Goal: Book appointment/travel/reservation

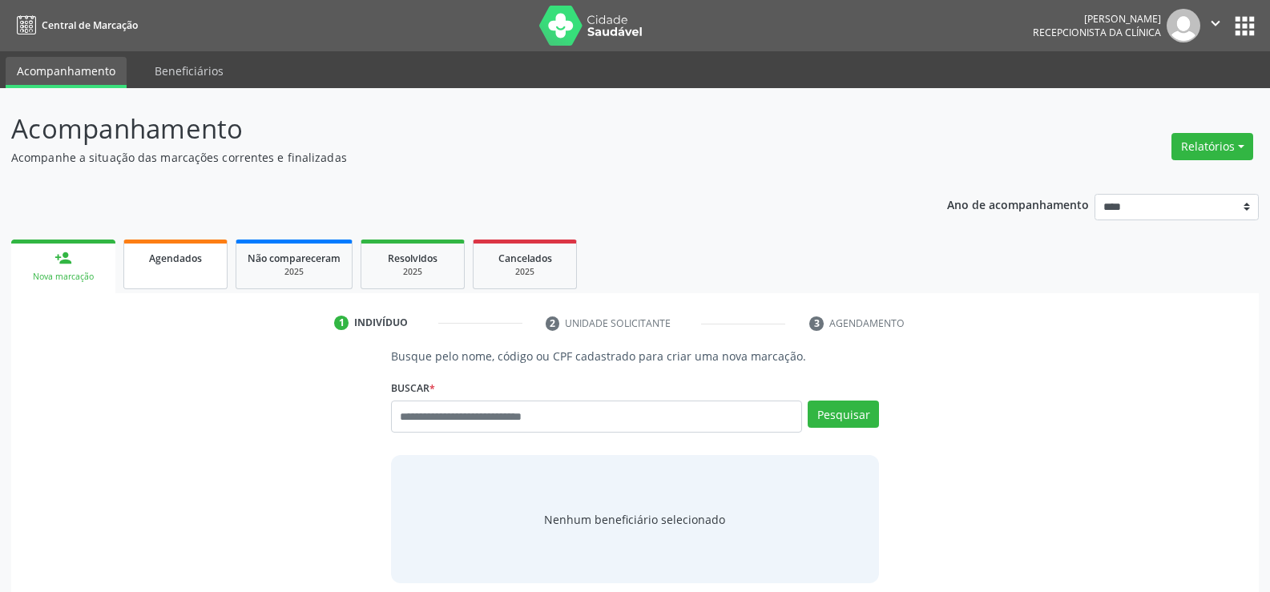
click at [169, 250] on div "Agendados" at bounding box center [175, 257] width 80 height 17
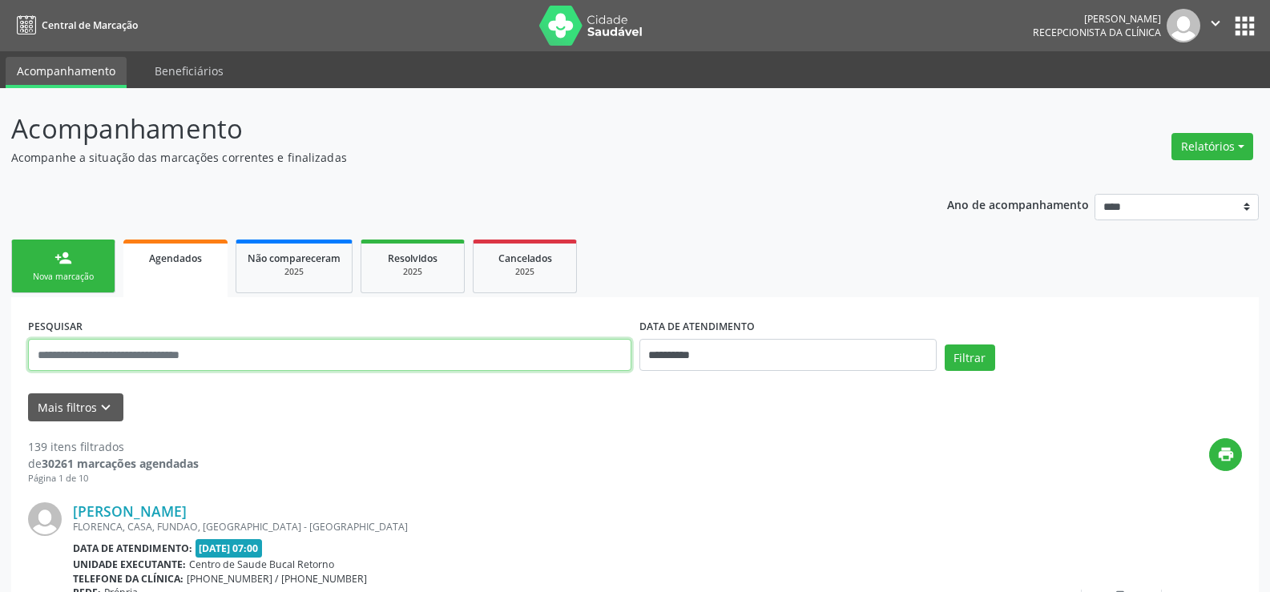
click at [127, 355] on input "text" at bounding box center [329, 355] width 603 height 32
click at [126, 355] on input "text" at bounding box center [329, 355] width 603 height 32
type input "**********"
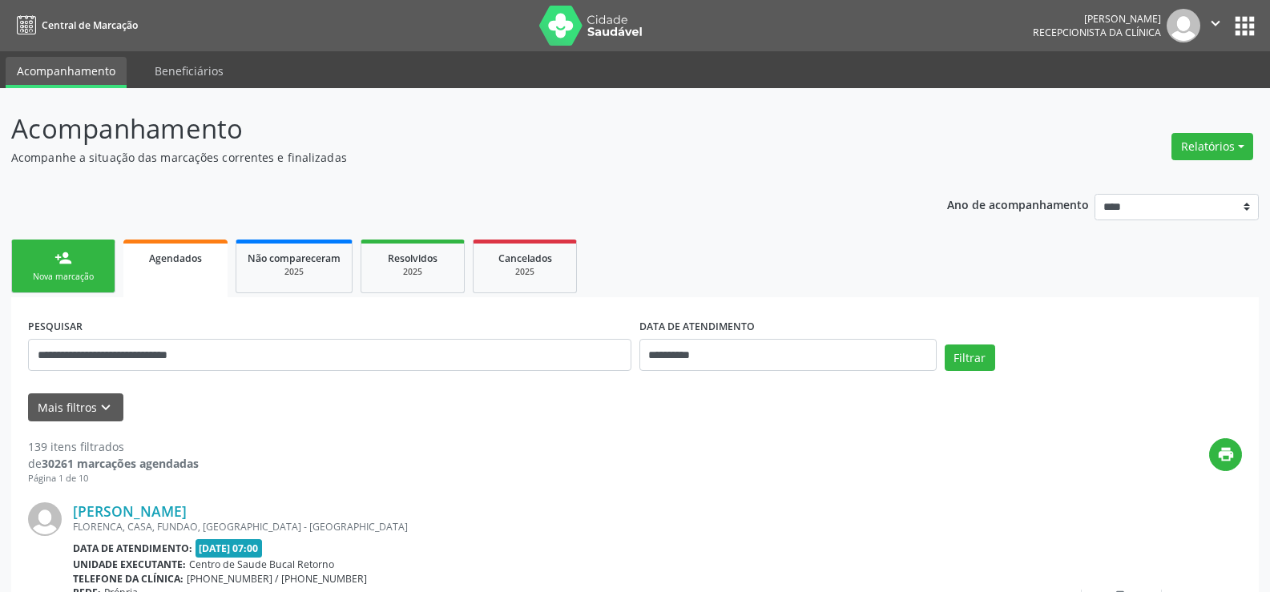
click at [1020, 360] on div "Filtrar" at bounding box center [1093, 364] width 305 height 38
click at [967, 354] on button "Filtrar" at bounding box center [970, 358] width 50 height 27
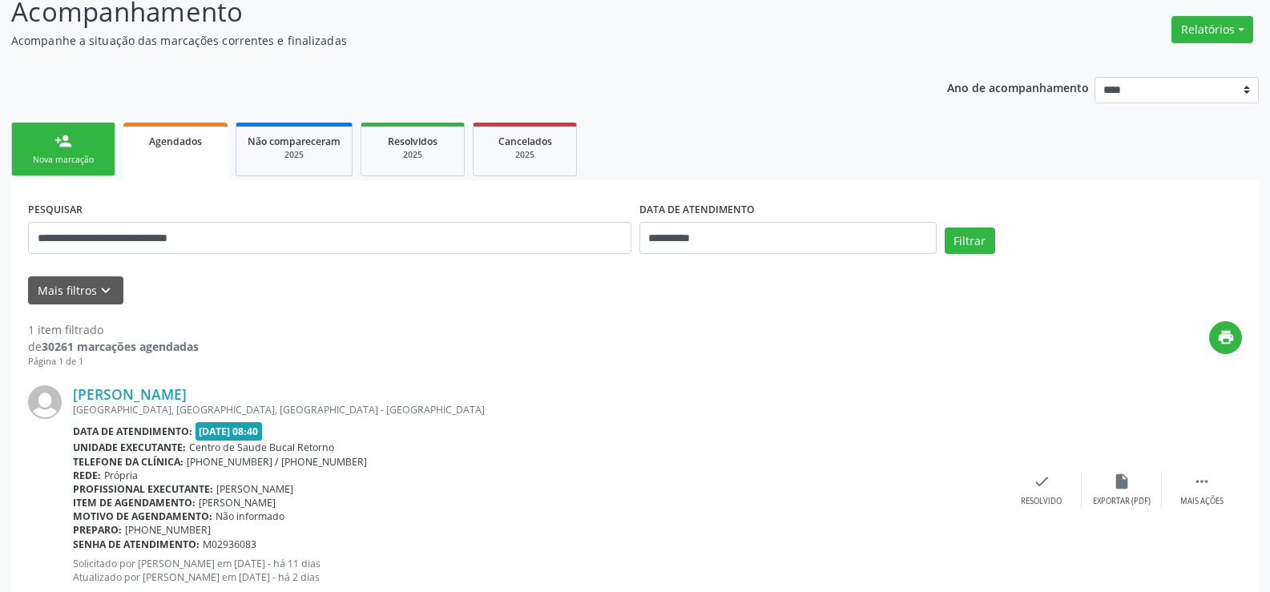
scroll to position [165, 0]
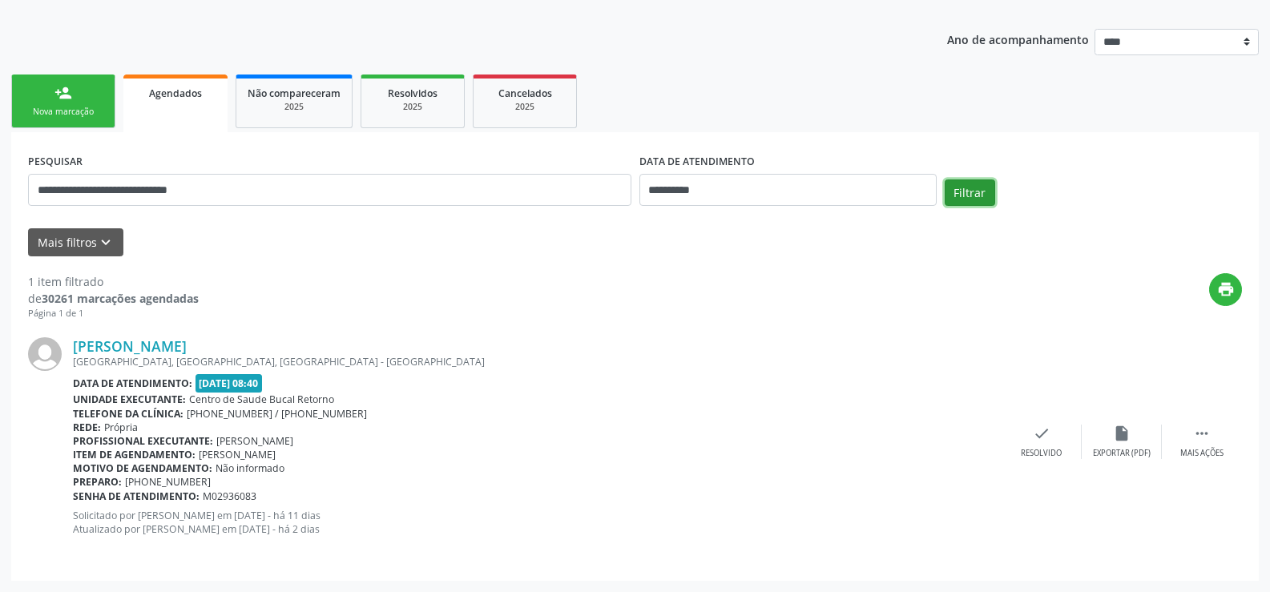
click at [973, 193] on button "Filtrar" at bounding box center [970, 193] width 50 height 27
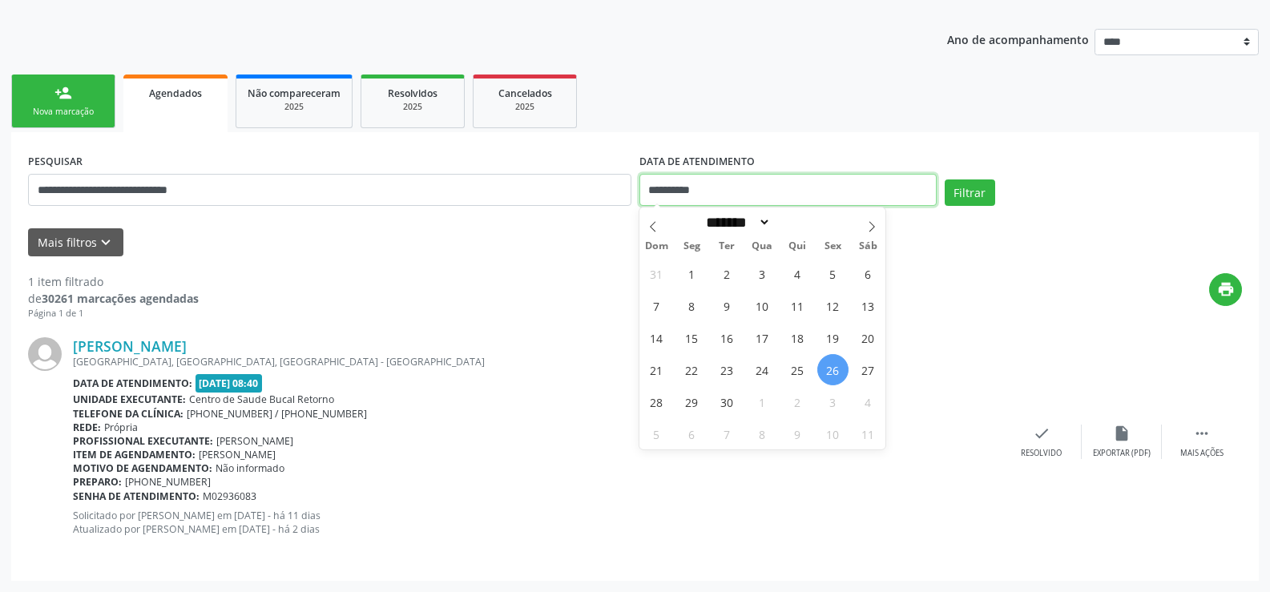
drag, startPoint x: 714, startPoint y: 191, endPoint x: 637, endPoint y: 210, distance: 79.3
click at [637, 210] on div "**********" at bounding box center [788, 183] width 305 height 68
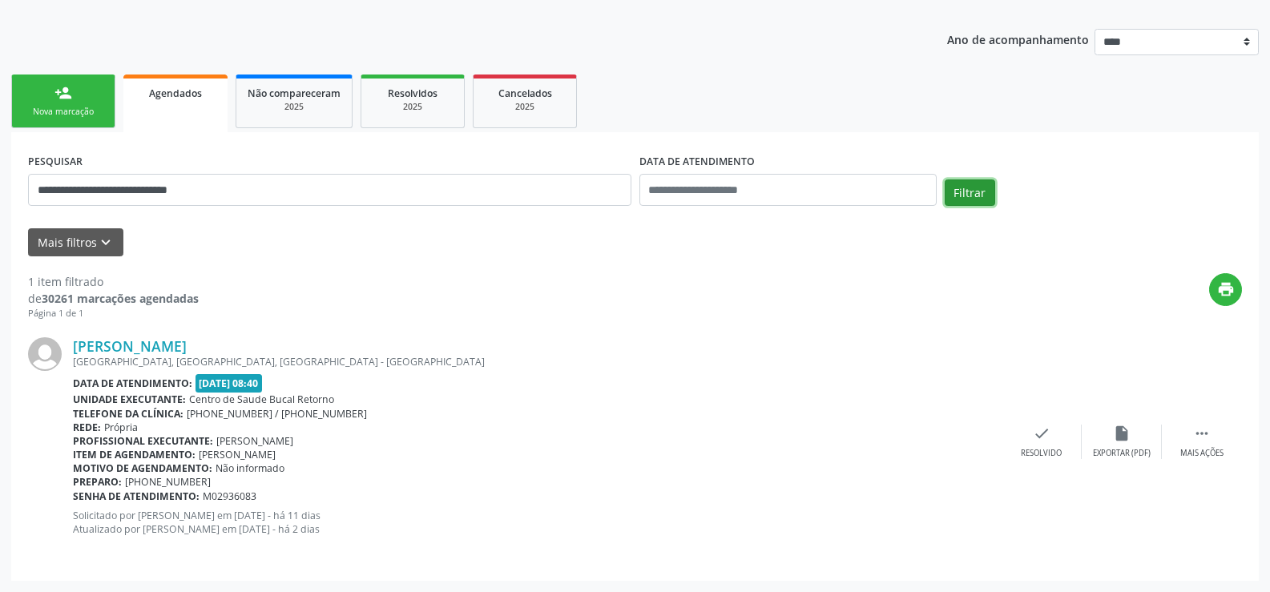
click at [977, 193] on button "Filtrar" at bounding box center [970, 193] width 50 height 27
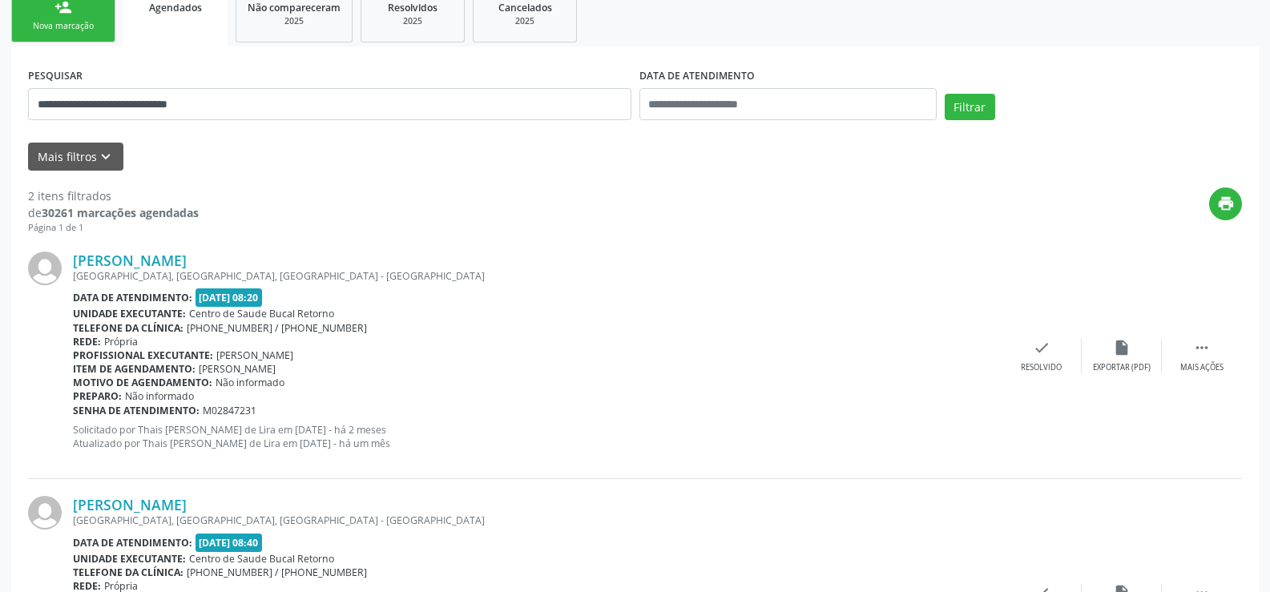
scroll to position [249, 0]
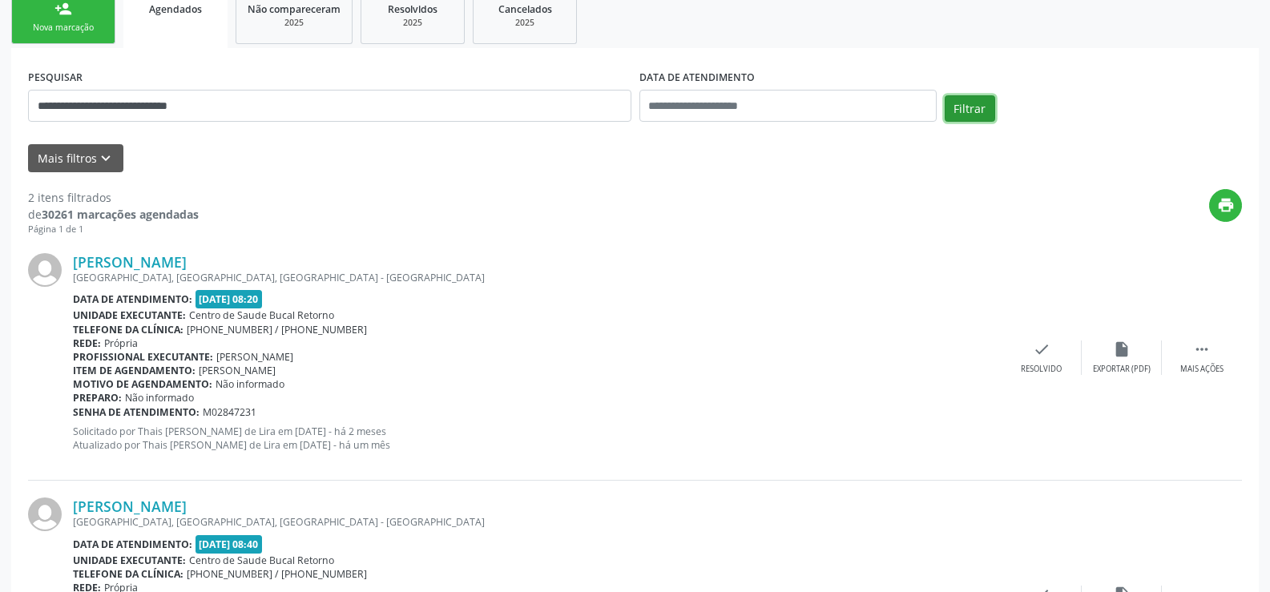
click at [970, 101] on button "Filtrar" at bounding box center [970, 108] width 50 height 27
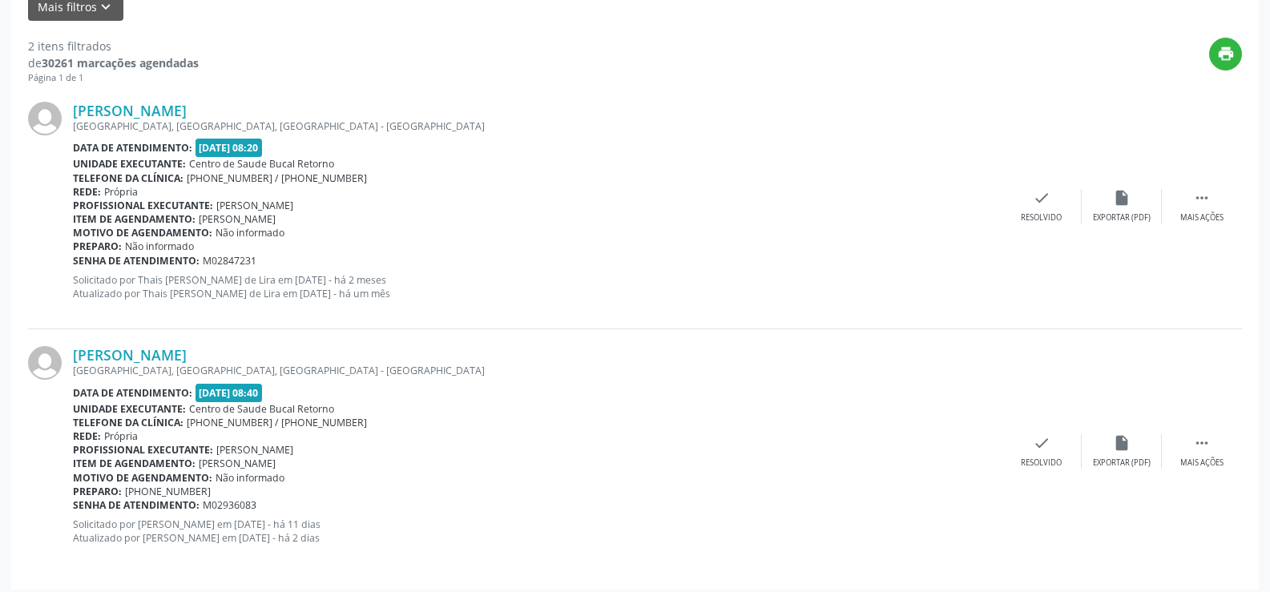
scroll to position [410, 0]
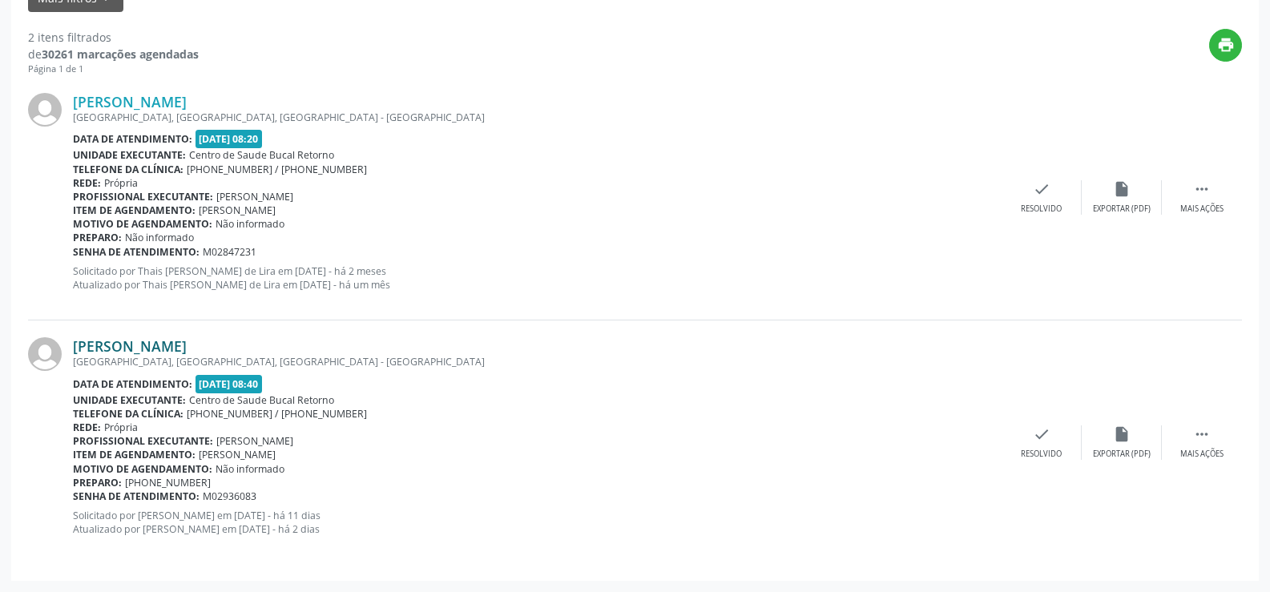
click at [187, 348] on link "[PERSON_NAME]" at bounding box center [130, 346] width 114 height 18
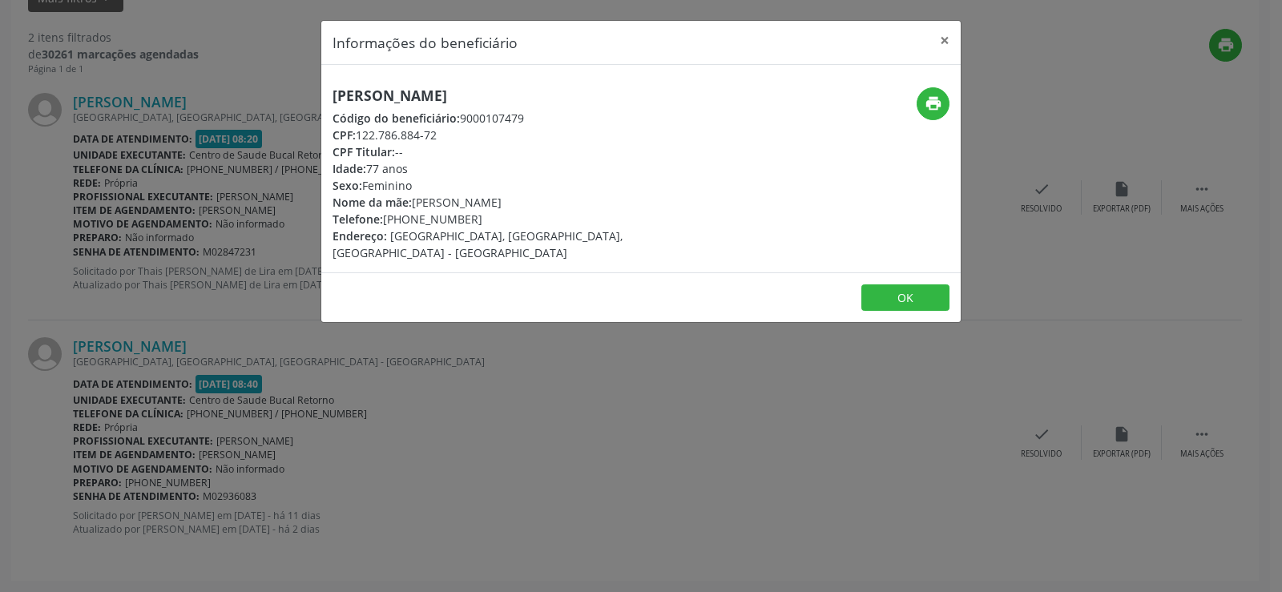
drag, startPoint x: 438, startPoint y: 135, endPoint x: 314, endPoint y: 96, distance: 129.3
click at [314, 96] on div "Informações do beneficiário × [PERSON_NAME] Código do beneficiário: 9000107479 …" at bounding box center [641, 296] width 1282 height 592
copy div "[PERSON_NAME] Código do beneficiário: 9000107479 CPF: 122.786.884-72"
click at [943, 36] on button "×" at bounding box center [945, 40] width 32 height 39
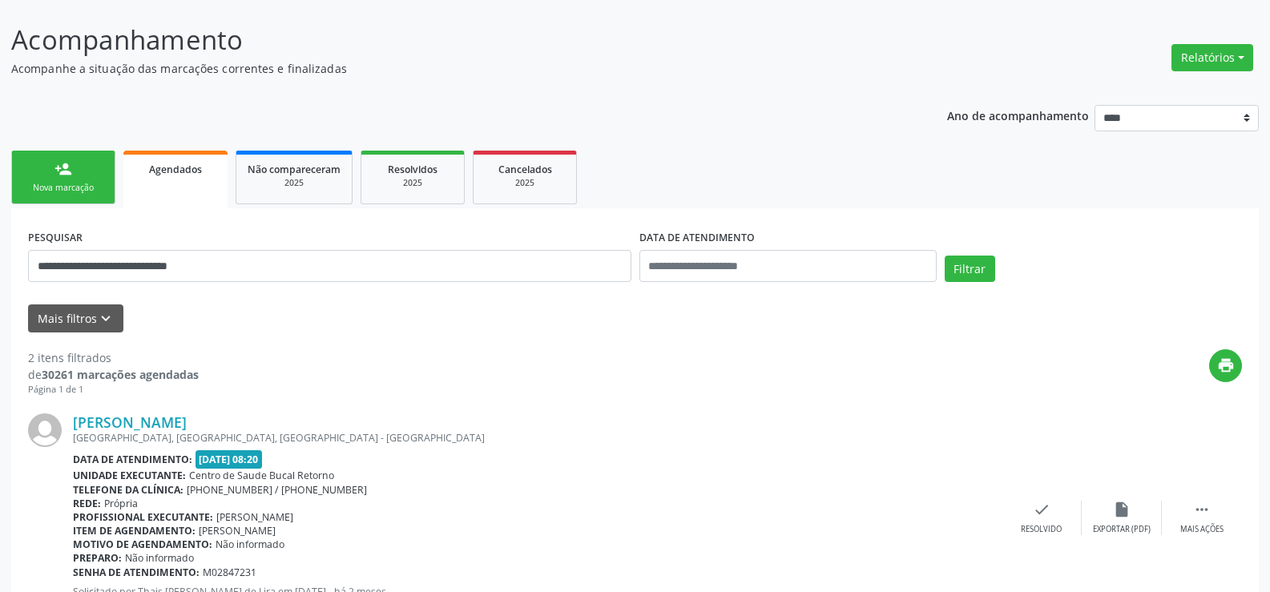
click at [94, 195] on link "person_add Nova marcação" at bounding box center [63, 178] width 104 height 54
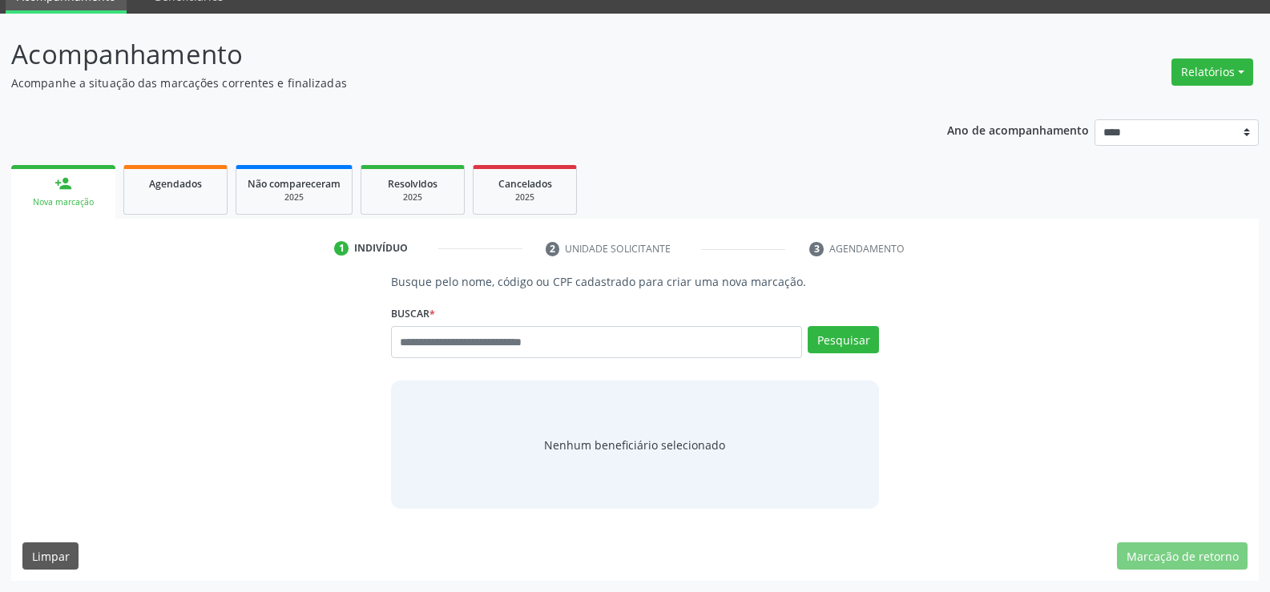
scroll to position [75, 0]
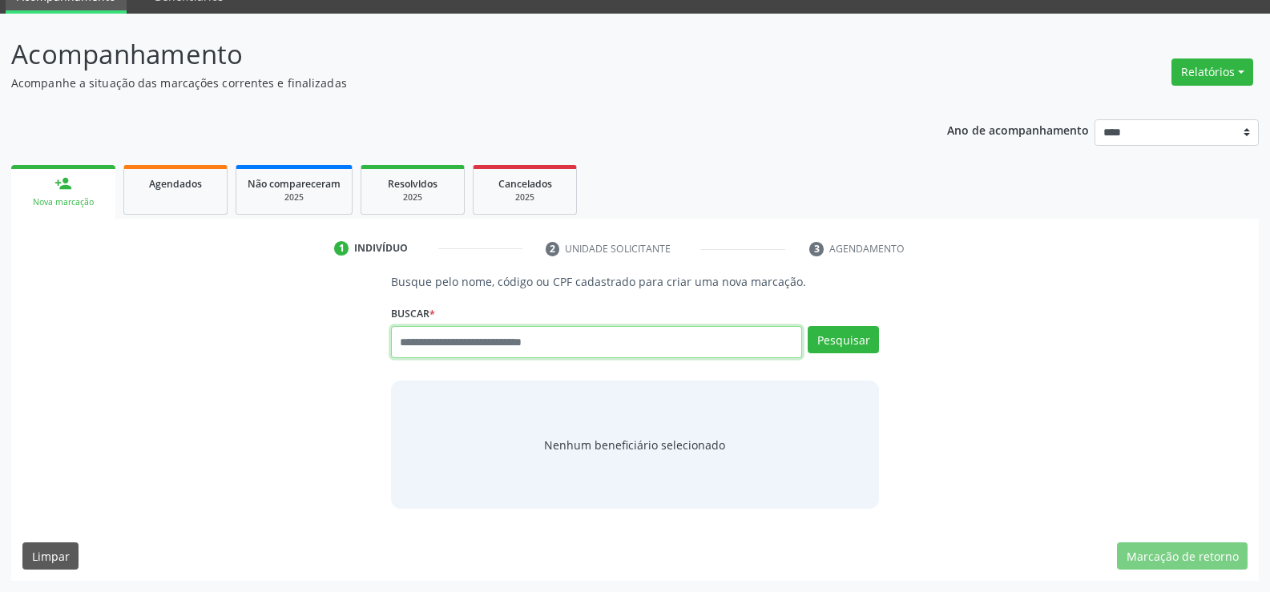
click at [459, 350] on input "text" at bounding box center [596, 342] width 411 height 32
type input "****"
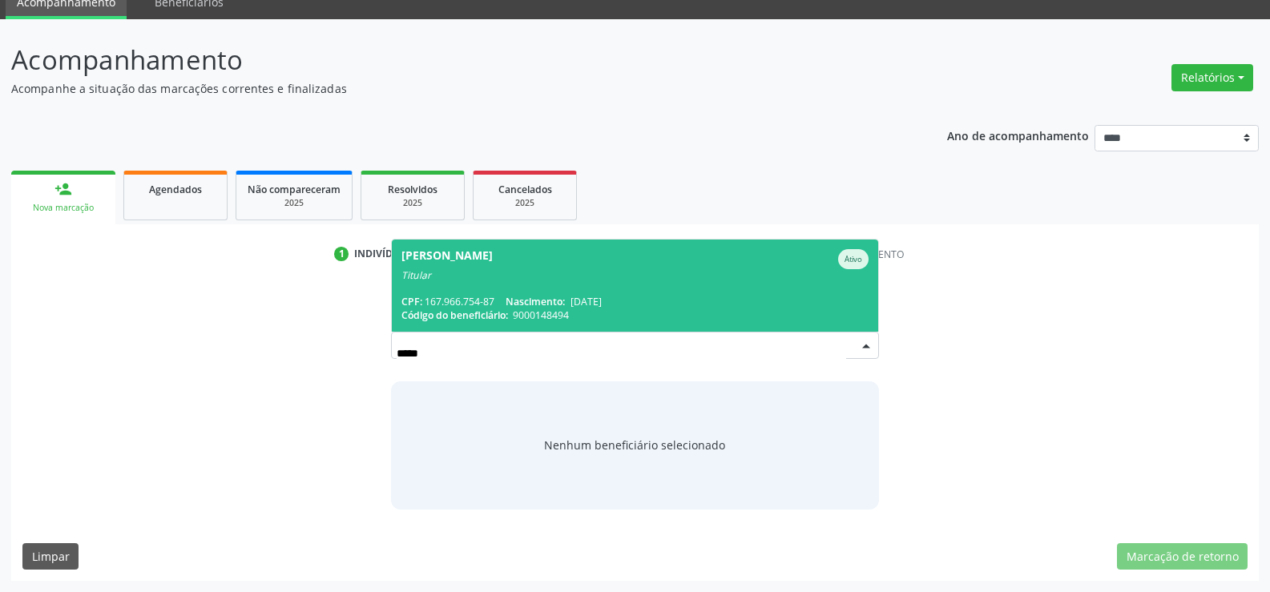
scroll to position [69, 0]
click at [462, 291] on span "[PERSON_NAME] Ativo Titular CPF: 167.966.754-87 Nascimento: [DATE] Código do be…" at bounding box center [635, 286] width 486 height 92
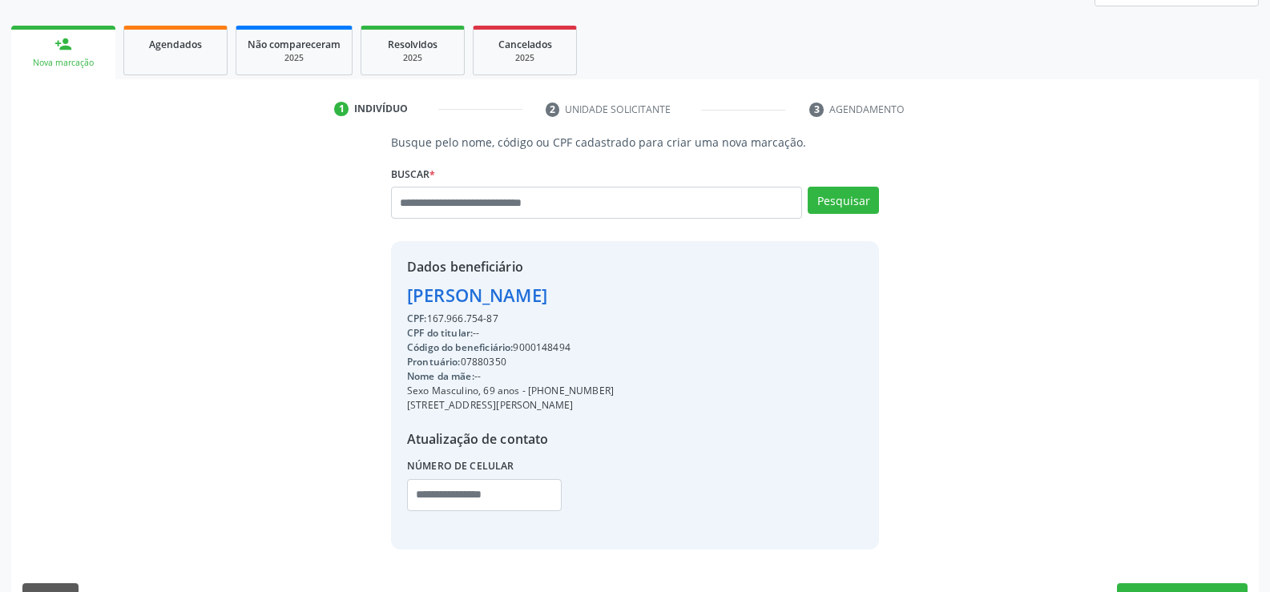
scroll to position [254, 0]
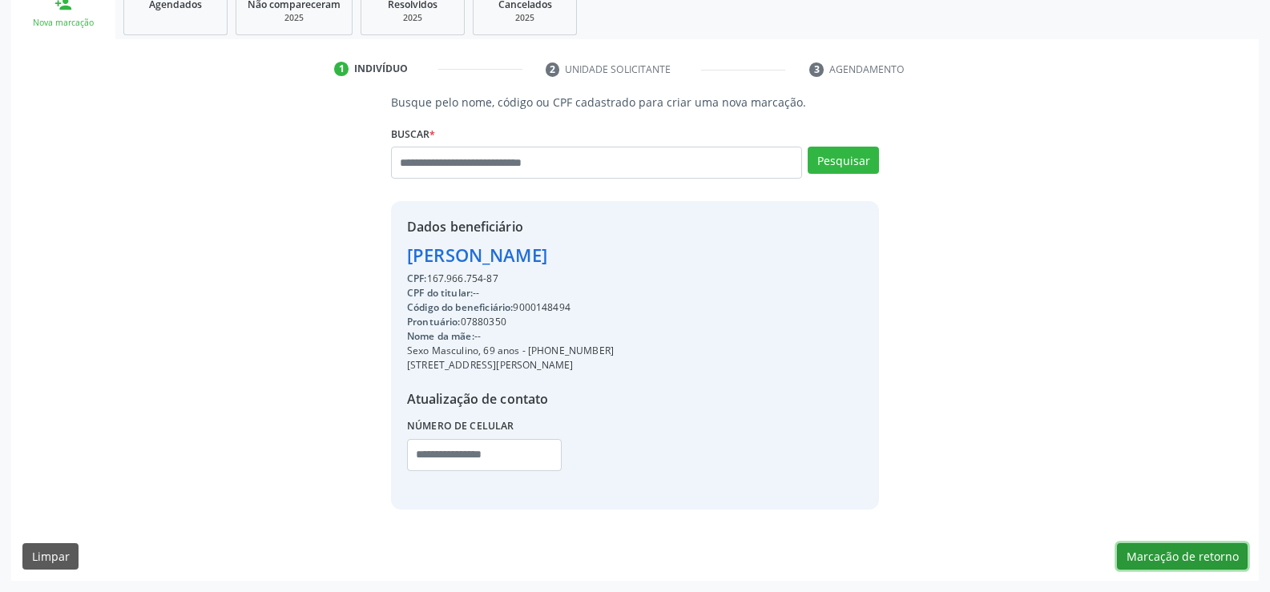
click at [1172, 564] on button "Marcação de retorno" at bounding box center [1182, 556] width 131 height 27
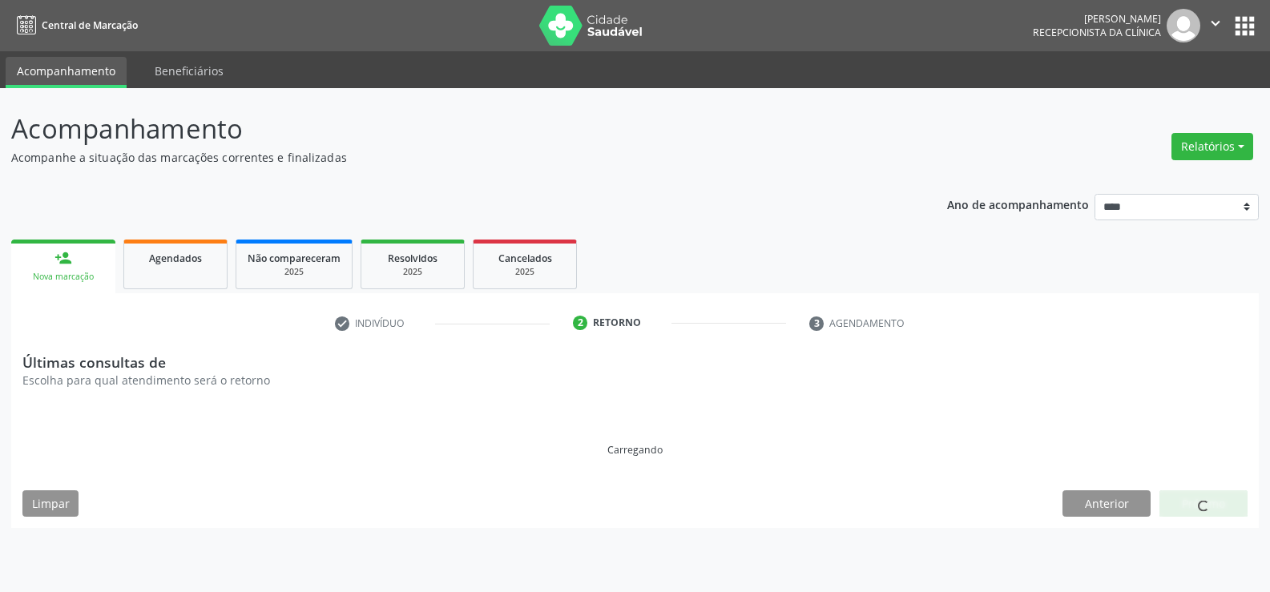
scroll to position [0, 0]
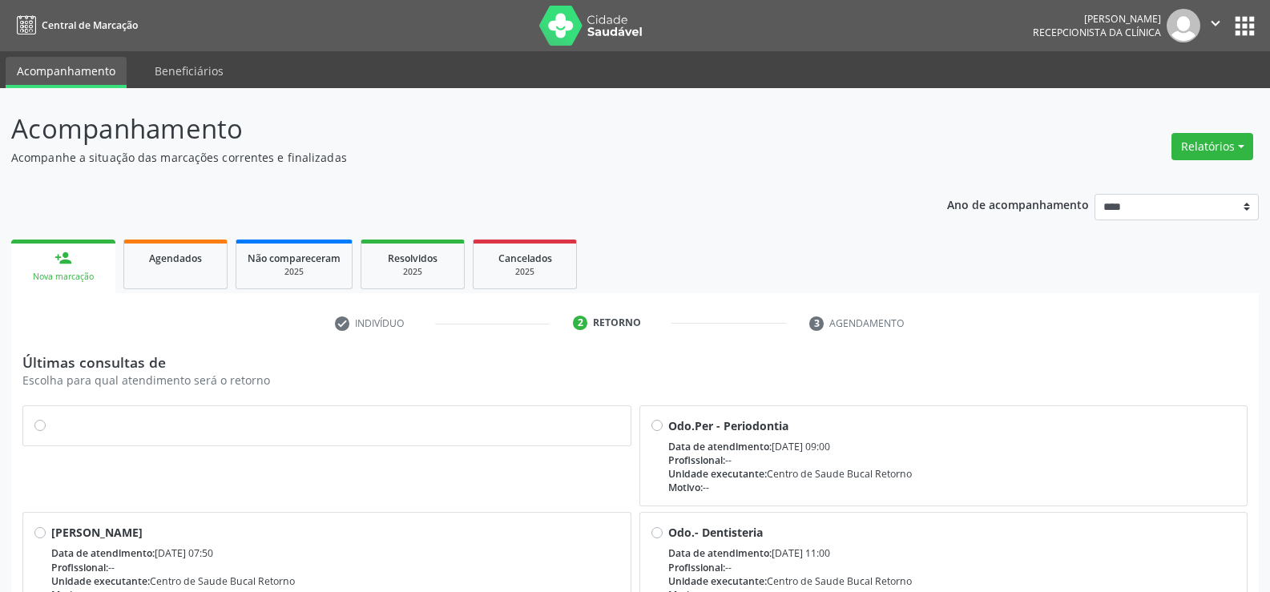
click at [51, 418] on label at bounding box center [335, 418] width 568 height 0
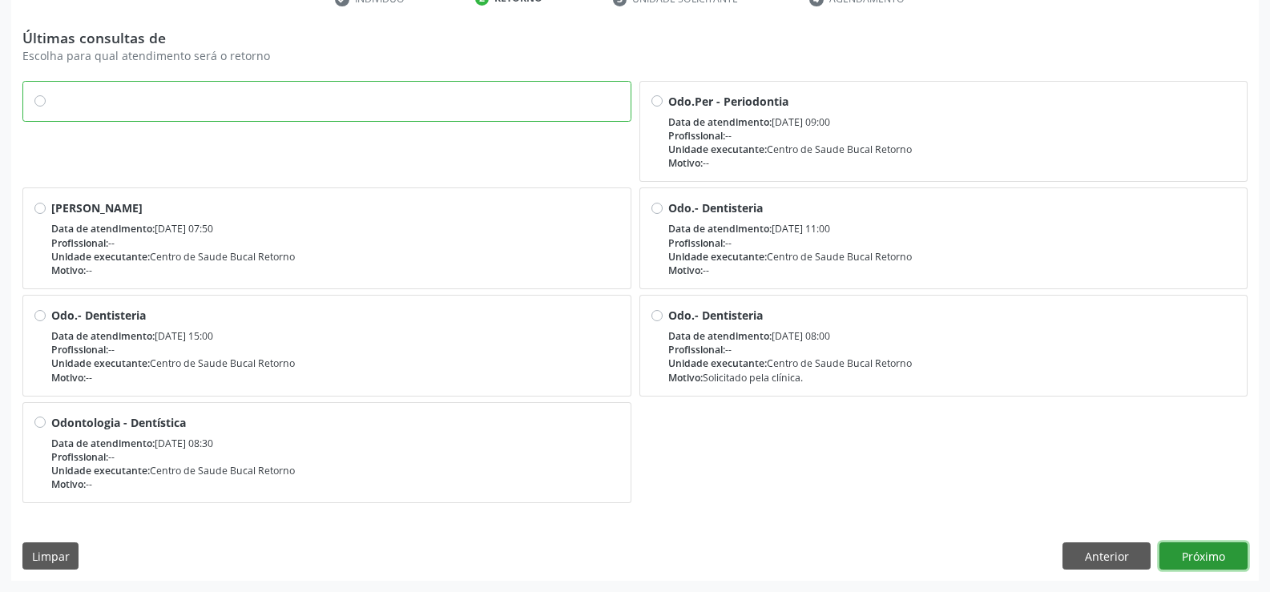
click at [1196, 567] on button "Próximo" at bounding box center [1204, 556] width 88 height 27
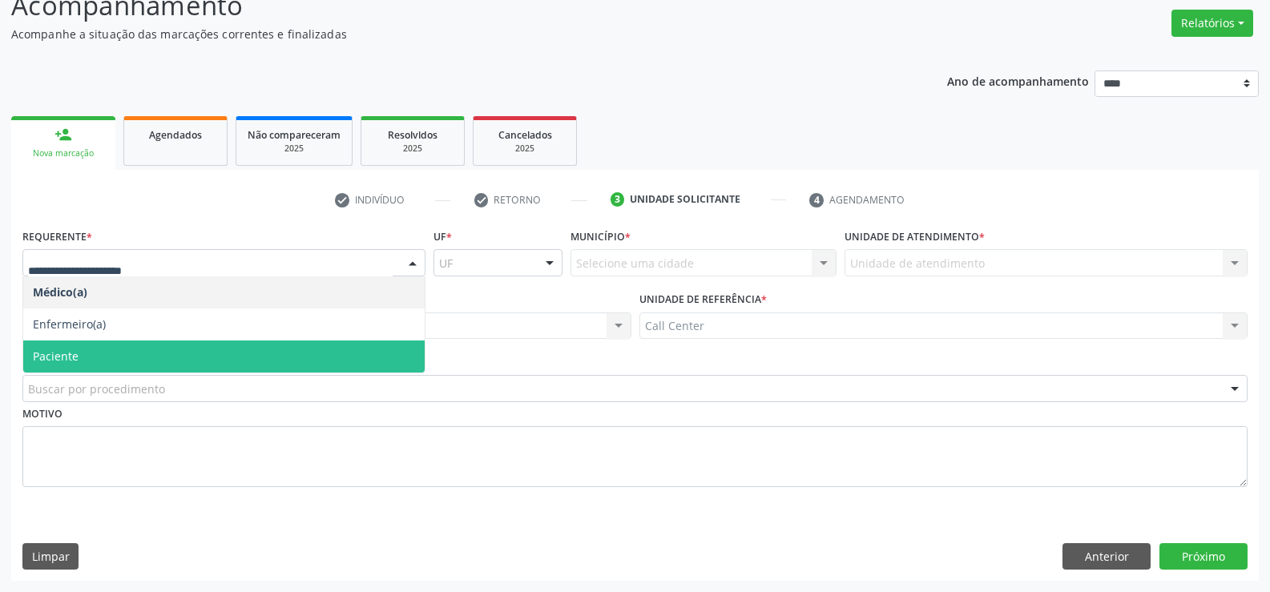
click at [74, 361] on span "Paciente" at bounding box center [56, 356] width 46 height 15
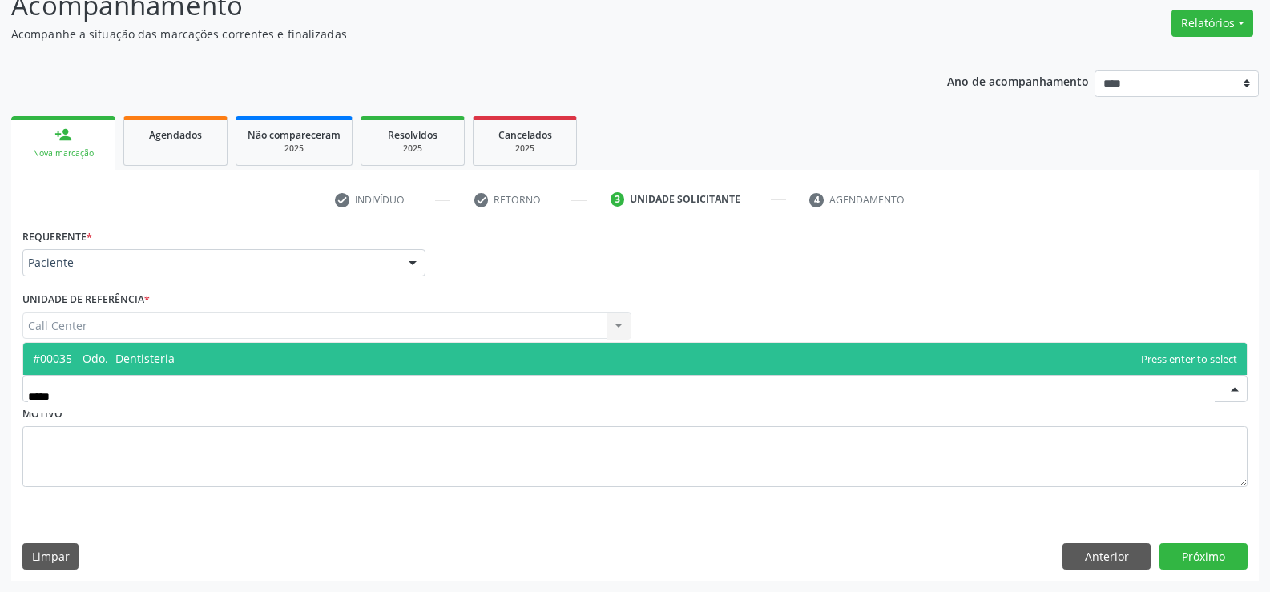
type input "****"
click at [199, 366] on span "#00082 - Odontologia - Dentística" at bounding box center [635, 359] width 1224 height 32
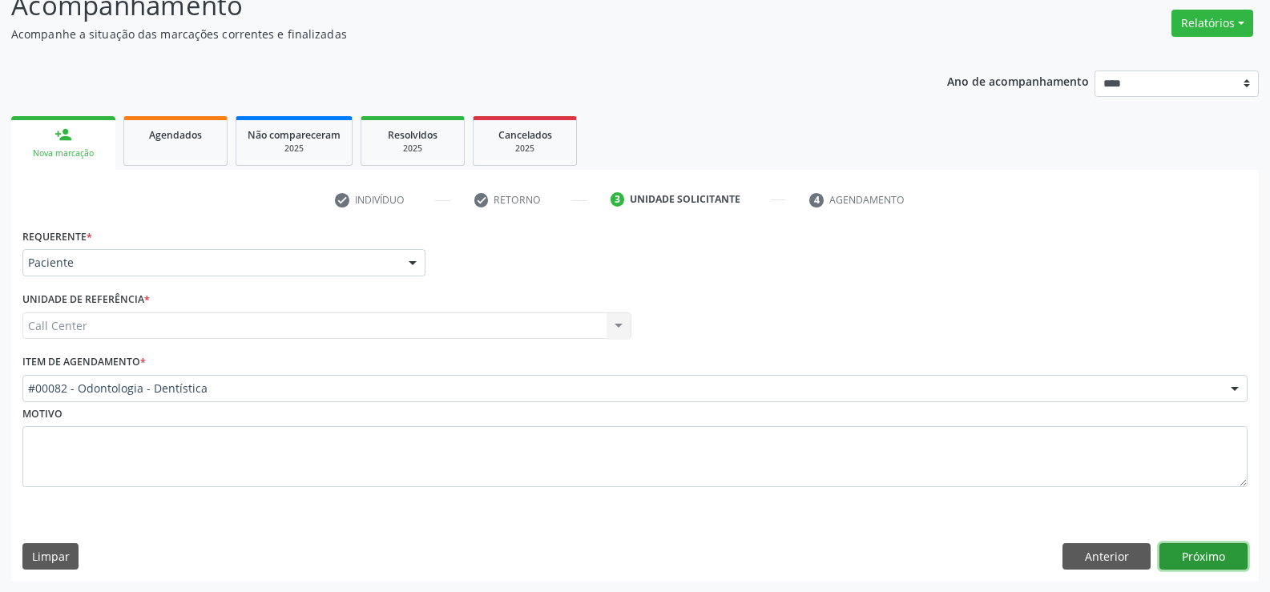
click at [1200, 558] on button "Próximo" at bounding box center [1204, 556] width 88 height 27
